Goal: Transaction & Acquisition: Subscribe to service/newsletter

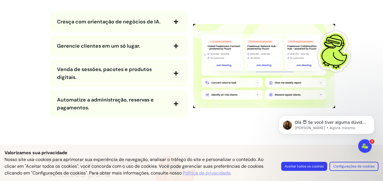
scroll to position [681, 0]
click at [155, 21] on span "Cresça com orientação de negócios de IA." at bounding box center [109, 21] width 104 height 7
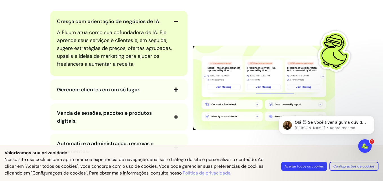
click at [156, 19] on span "Cresça com orientação de negócios de IA." at bounding box center [109, 21] width 104 height 7
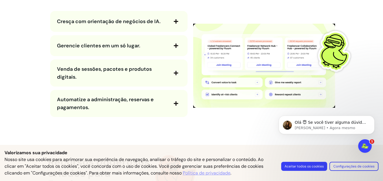
click at [118, 44] on span "Gerencie clientes em um só lugar." at bounding box center [98, 45] width 83 height 7
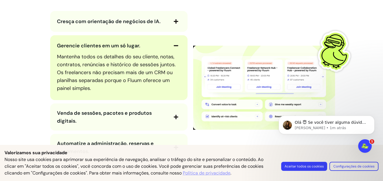
click at [151, 42] on span "Gerencie clientes em um só lugar." at bounding box center [112, 46] width 111 height 8
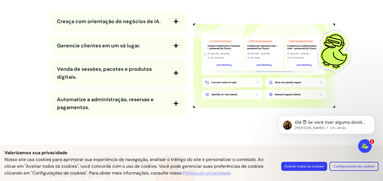
click at [119, 67] on span "Venda de sessões, pacotes e produtos digitais." at bounding box center [104, 73] width 95 height 15
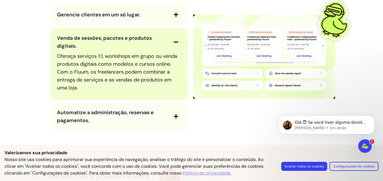
scroll to position [713, 0]
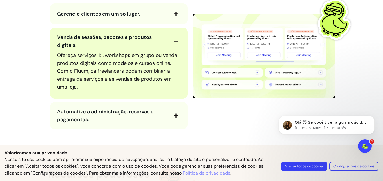
click at [147, 34] on span "Venda de sessões, pacotes e produtos digitais." at bounding box center [104, 41] width 95 height 15
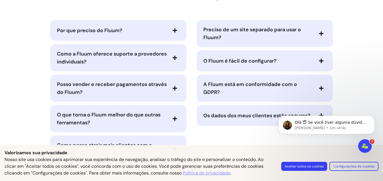
scroll to position [1231, 0]
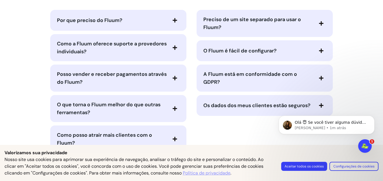
click at [149, 21] on span "Por que preciso do Fluum?" at bounding box center [112, 20] width 110 height 8
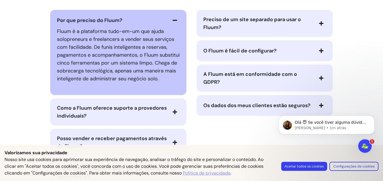
click at [155, 20] on span "Por que preciso do Fluum?" at bounding box center [112, 20] width 110 height 8
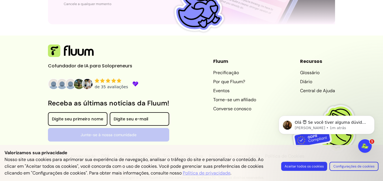
scroll to position [1582, 0]
click at [202, 118] on div "Cofundador de IA para Solopreneurs Receba as últimas notícias da Fluum! Digite …" at bounding box center [192, 107] width 288 height 125
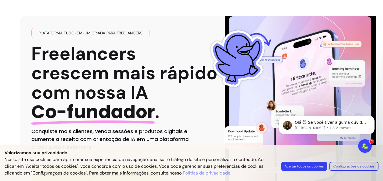
scroll to position [0, 0]
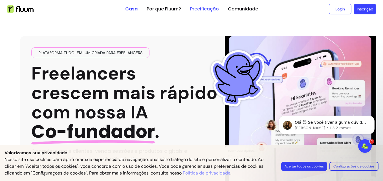
click at [200, 8] on link "Precificação" at bounding box center [204, 9] width 29 height 7
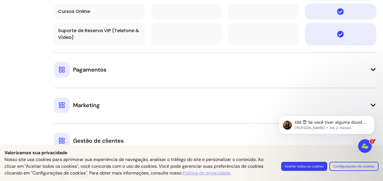
scroll to position [672, 0]
click at [301, 69] on button "Pagamentos" at bounding box center [215, 64] width 322 height 25
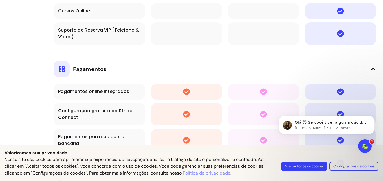
click at [253, 66] on button "Pagamentos" at bounding box center [215, 64] width 322 height 25
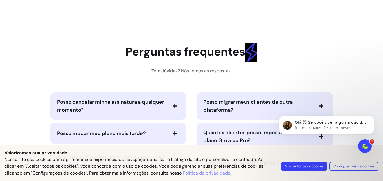
scroll to position [1449, 0]
